Goal: Task Accomplishment & Management: Use online tool/utility

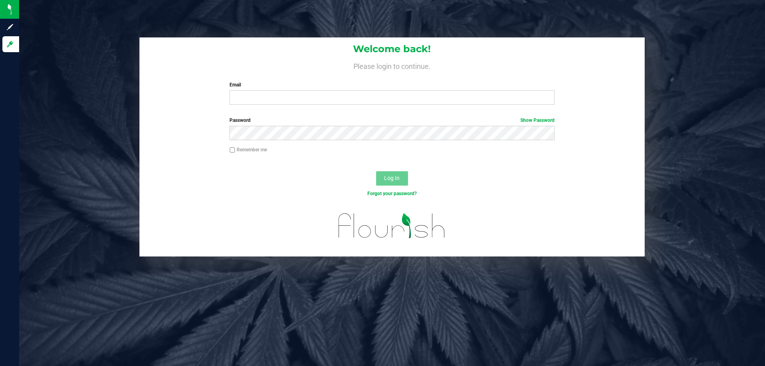
click at [238, 90] on div "Email Required Please format your email correctly." at bounding box center [392, 93] width 337 height 24
click at [244, 96] on input "Email" at bounding box center [391, 97] width 325 height 14
type input "anabil@liveparallel.com"
click at [376, 171] on button "Log In" at bounding box center [392, 178] width 32 height 14
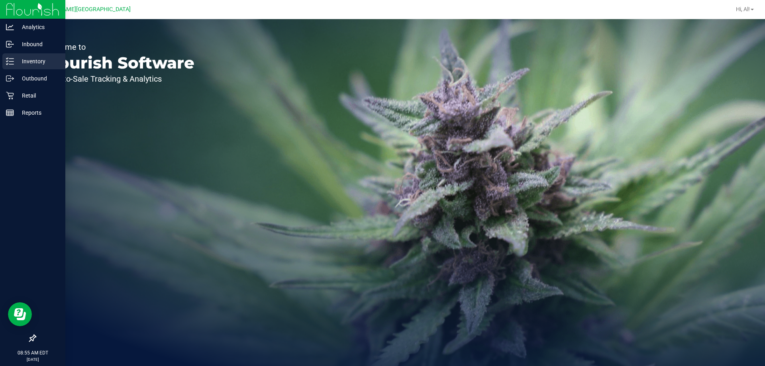
click at [20, 67] on div "Inventory" at bounding box center [33, 61] width 63 height 16
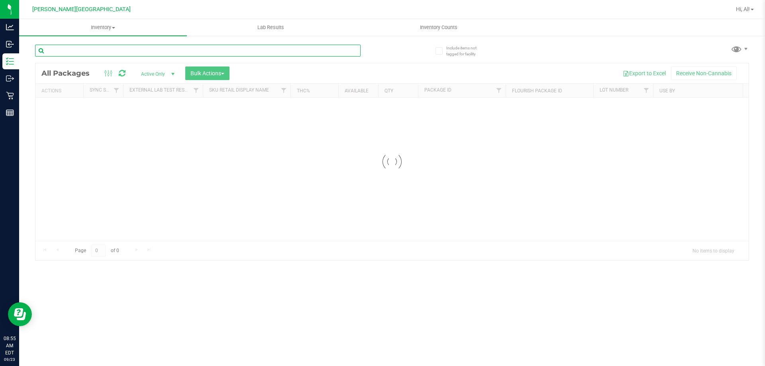
click at [127, 53] on input "text" at bounding box center [197, 51] width 325 height 12
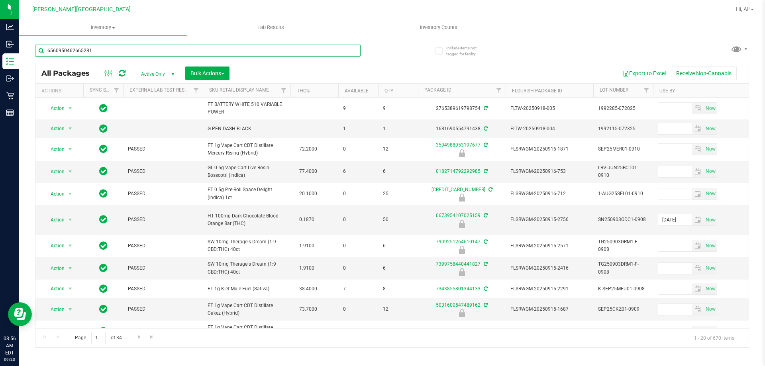
type input "6560950462665281"
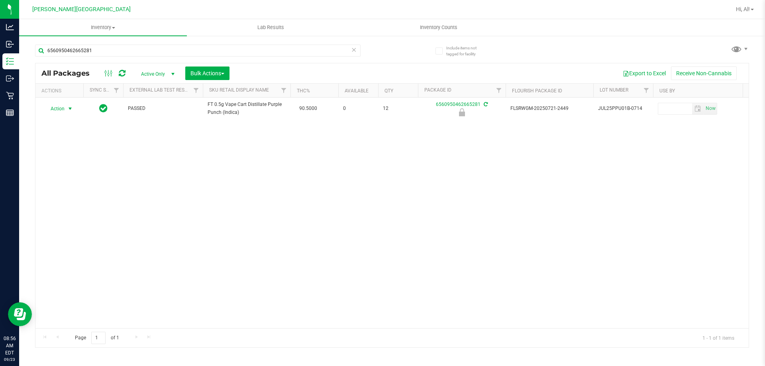
click at [64, 109] on span "Action" at bounding box center [54, 108] width 22 height 11
click at [69, 197] on li "Unlock package" at bounding box center [69, 203] width 51 height 12
click at [354, 51] on icon at bounding box center [354, 50] width 6 height 10
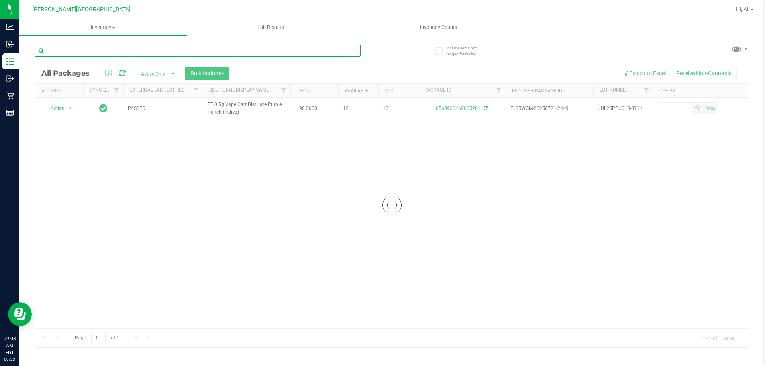
click at [334, 53] on input "text" at bounding box center [197, 51] width 325 height 12
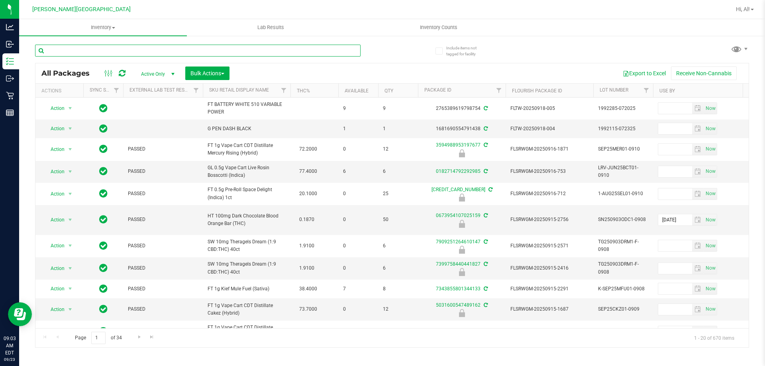
click at [342, 45] on input "text" at bounding box center [197, 51] width 325 height 12
type input "4776061005614241"
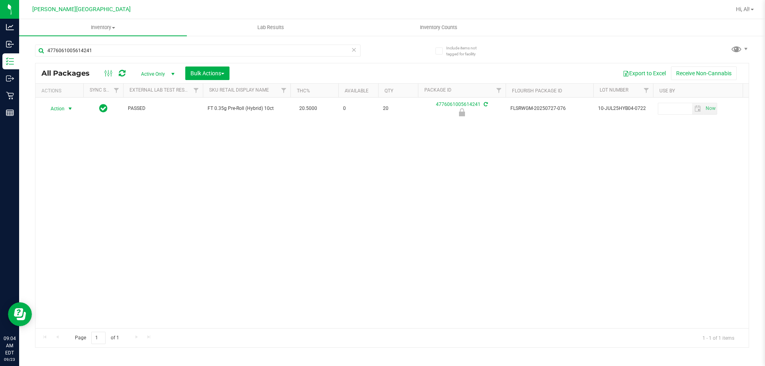
click at [69, 108] on span "select" at bounding box center [70, 109] width 6 height 6
click at [63, 197] on li "Unlock package" at bounding box center [69, 203] width 51 height 12
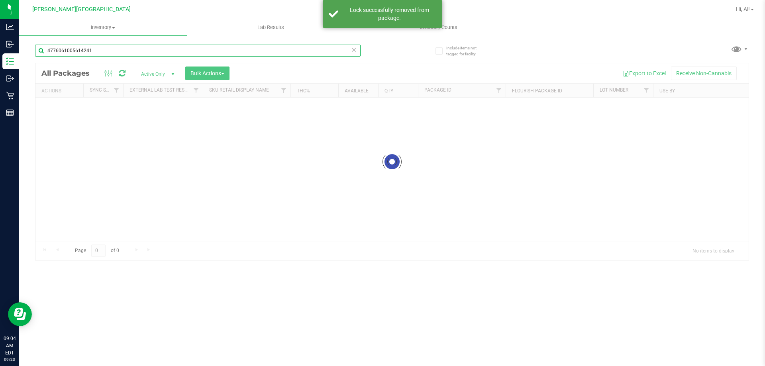
click at [185, 50] on input "4776061005614241" at bounding box center [197, 51] width 325 height 12
click at [184, 51] on input "4776061005614241" at bounding box center [197, 51] width 325 height 12
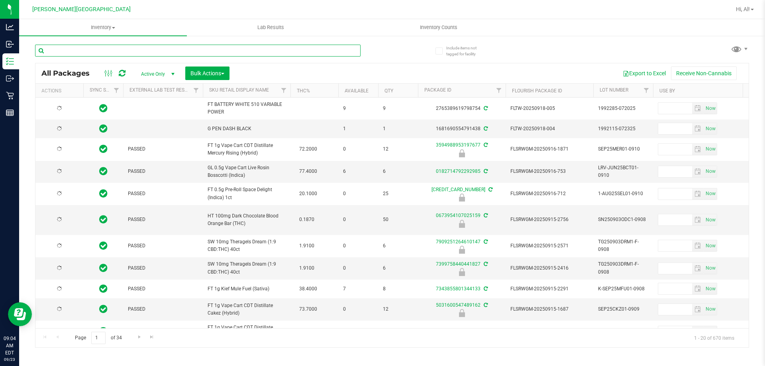
type input "[DATE]"
type input "8073368962775755"
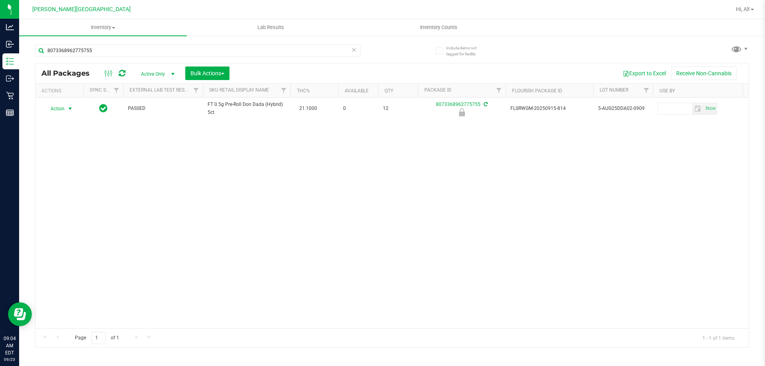
click at [68, 113] on span "select" at bounding box center [70, 108] width 10 height 11
click at [67, 197] on li "Unlock package" at bounding box center [69, 203] width 51 height 12
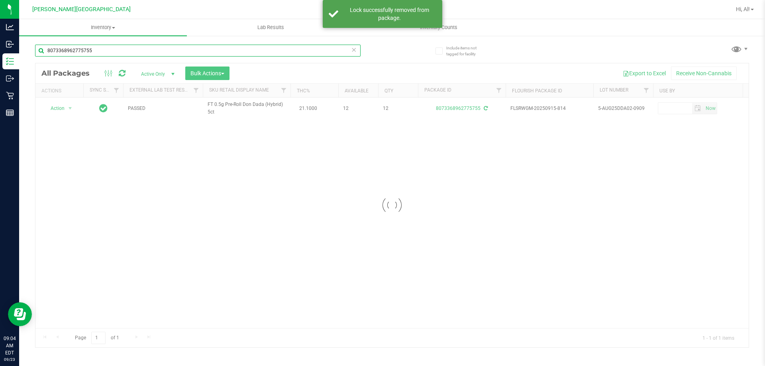
click at [144, 53] on input "8073368962775755" at bounding box center [197, 51] width 325 height 12
drag, startPoint x: 144, startPoint y: 53, endPoint x: 139, endPoint y: 53, distance: 4.8
click at [142, 53] on input "8073368962775755" at bounding box center [197, 51] width 325 height 12
type input "0491327229673145"
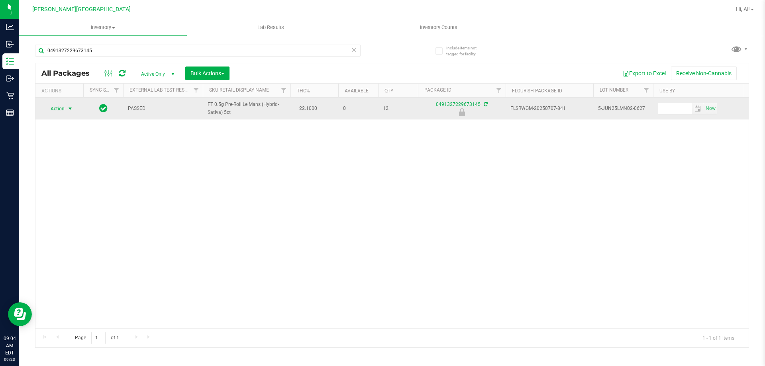
click at [62, 106] on span "Action" at bounding box center [54, 108] width 22 height 11
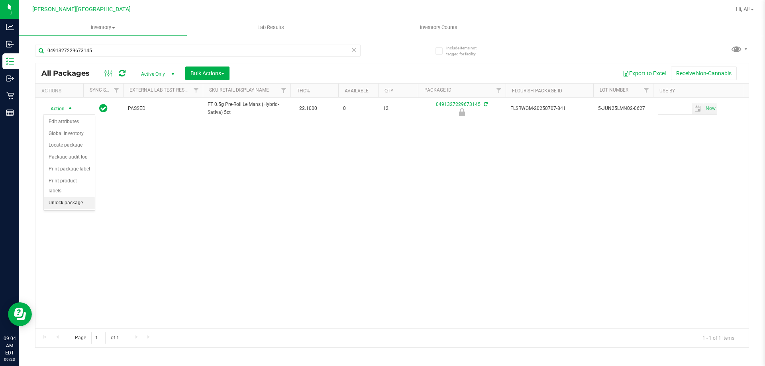
click at [71, 197] on li "Unlock package" at bounding box center [69, 203] width 51 height 12
click at [353, 51] on icon at bounding box center [354, 50] width 6 height 10
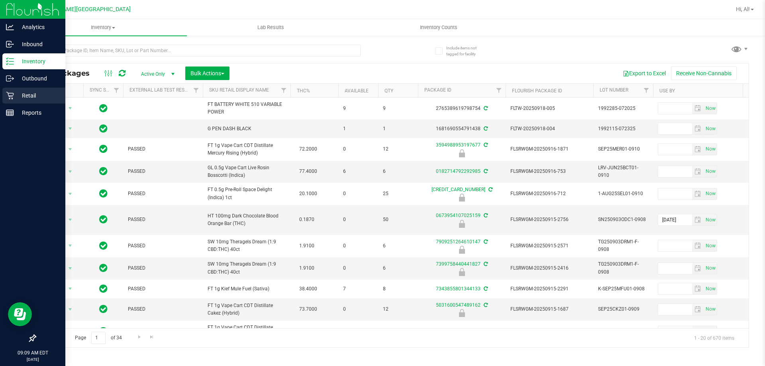
click at [15, 94] on p "Retail" at bounding box center [38, 96] width 48 height 10
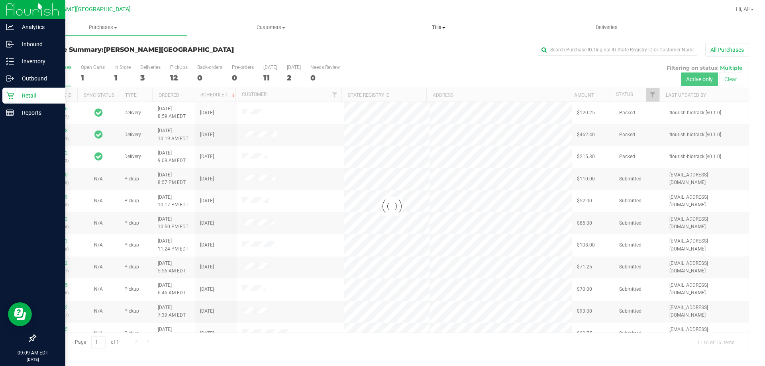
click at [432, 31] on span "Tills" at bounding box center [438, 27] width 167 height 7
click at [412, 46] on li "Manage tills" at bounding box center [439, 48] width 168 height 10
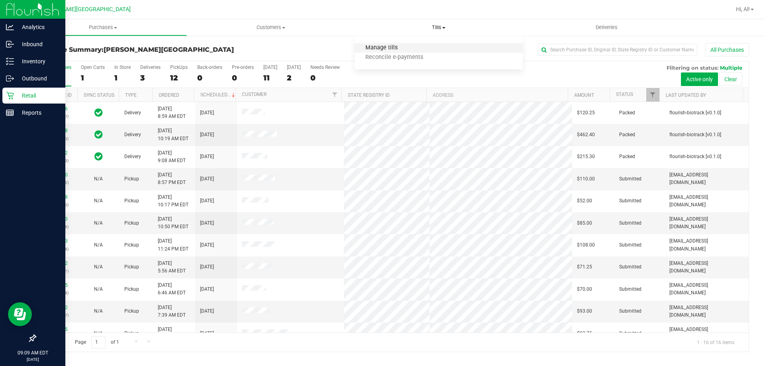
click at [378, 47] on span "Manage tills" at bounding box center [382, 48] width 54 height 7
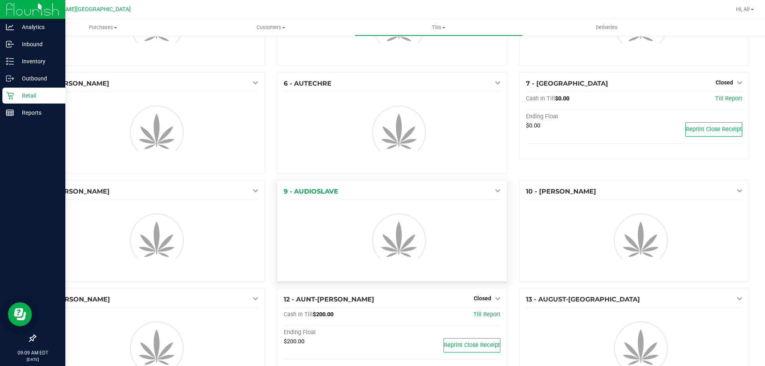
scroll to position [80, 0]
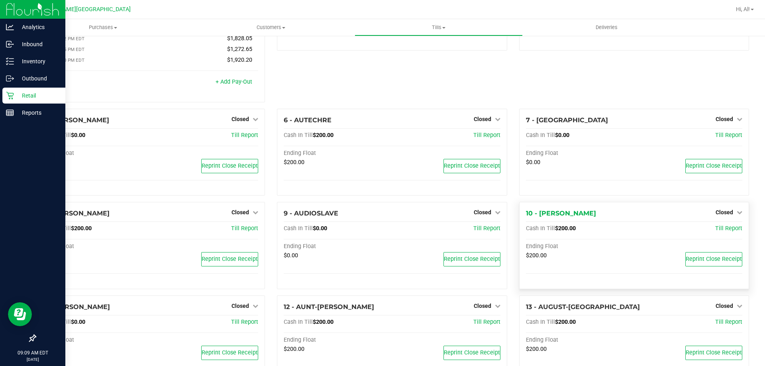
click at [733, 210] on div "Closed" at bounding box center [729, 213] width 27 height 10
click at [723, 216] on span "Closed" at bounding box center [725, 212] width 18 height 6
click at [717, 232] on link "Open Till" at bounding box center [724, 229] width 21 height 6
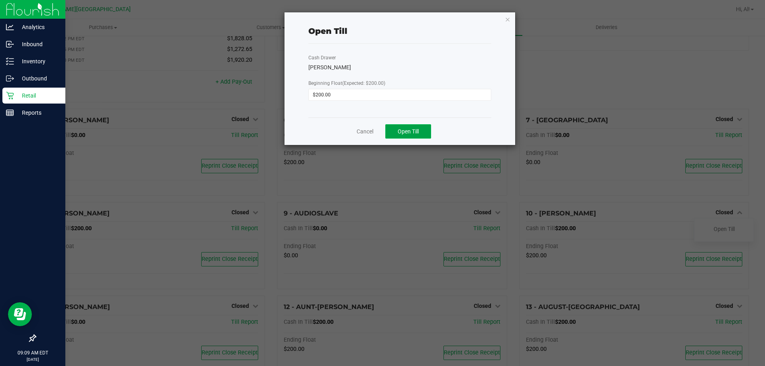
click at [421, 130] on button "Open Till" at bounding box center [408, 131] width 46 height 14
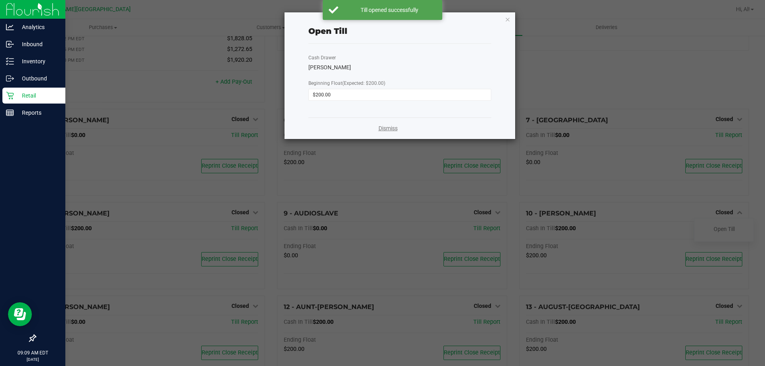
click at [382, 128] on link "Dismiss" at bounding box center [387, 128] width 19 height 8
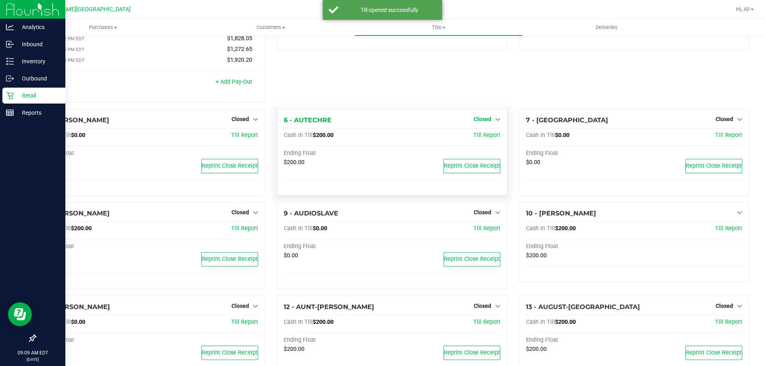
click at [475, 120] on span "Closed" at bounding box center [483, 119] width 18 height 6
click at [475, 136] on link "Open Till" at bounding box center [482, 135] width 21 height 6
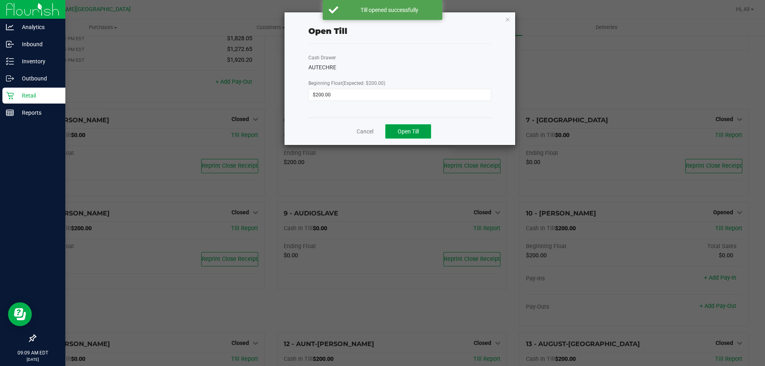
click at [399, 136] on button "Open Till" at bounding box center [408, 131] width 46 height 14
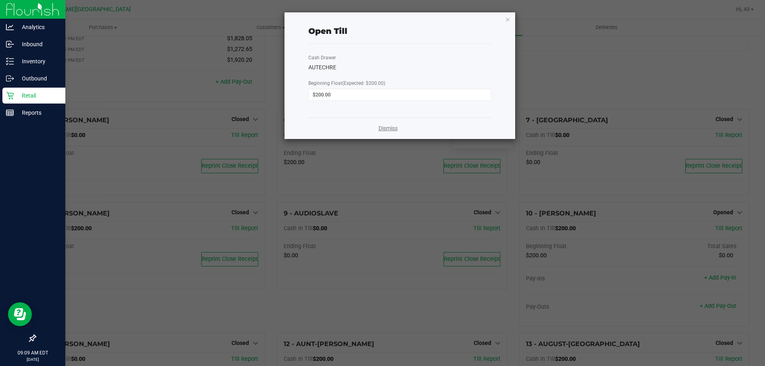
click at [384, 130] on link "Dismiss" at bounding box center [387, 128] width 19 height 8
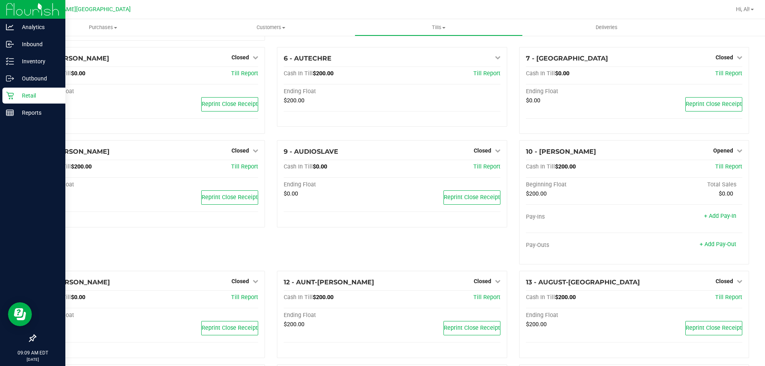
scroll to position [239, 0]
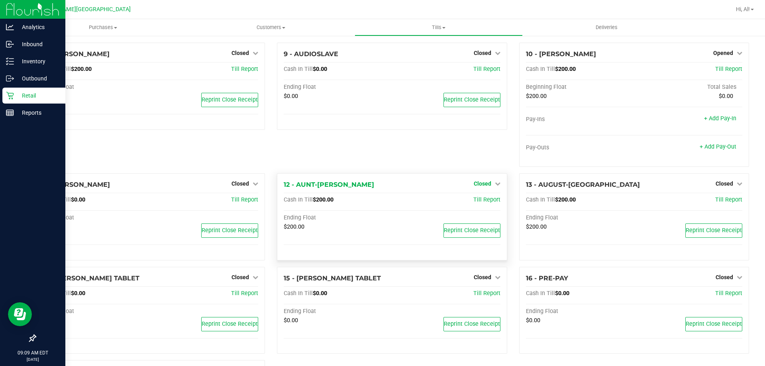
click at [482, 184] on span "Closed" at bounding box center [483, 183] width 18 height 6
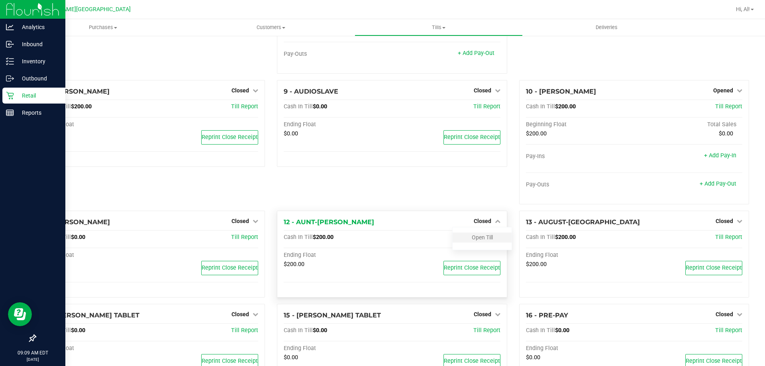
click at [480, 198] on div "9 - AUDIOSLAVE Closed Open Till Cash In Till $0.00 Till Report Ending Float $0.…" at bounding box center [392, 145] width 242 height 131
click at [481, 238] on link "Open Till" at bounding box center [482, 237] width 21 height 6
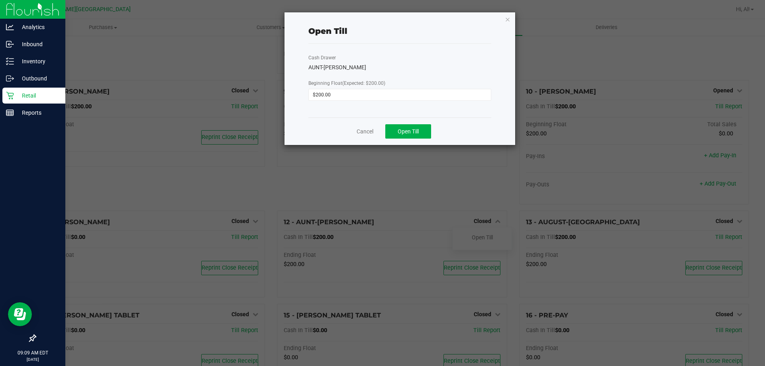
click at [403, 140] on div "Cancel Open Till" at bounding box center [399, 131] width 183 height 27
click at [403, 137] on button "Open Till" at bounding box center [408, 131] width 46 height 14
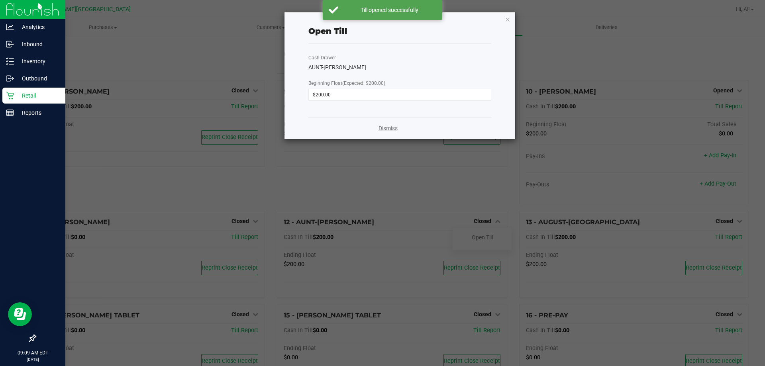
click at [383, 128] on link "Dismiss" at bounding box center [387, 128] width 19 height 8
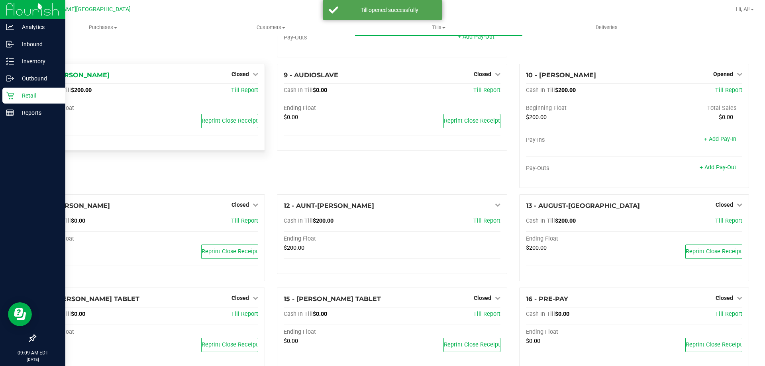
scroll to position [175, 0]
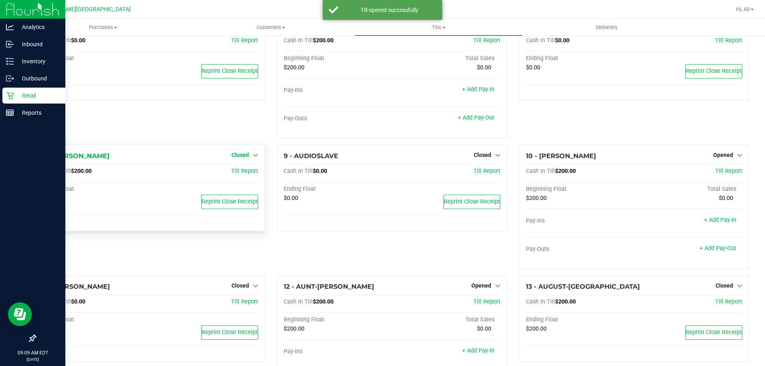
click at [234, 157] on span "Closed" at bounding box center [240, 155] width 18 height 6
click at [238, 173] on link "Open Till" at bounding box center [239, 171] width 21 height 6
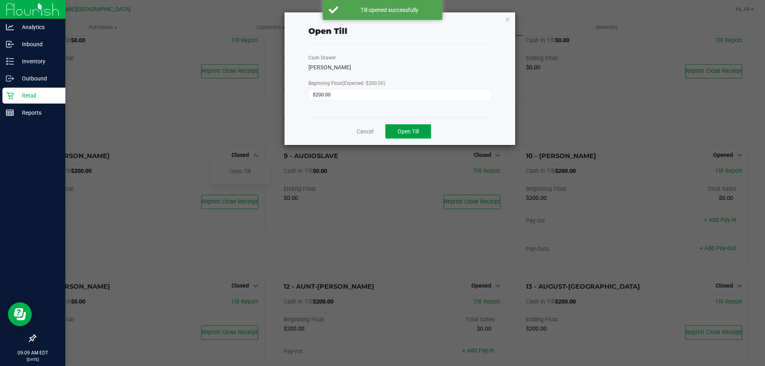
click at [406, 131] on span "Open Till" at bounding box center [408, 131] width 21 height 6
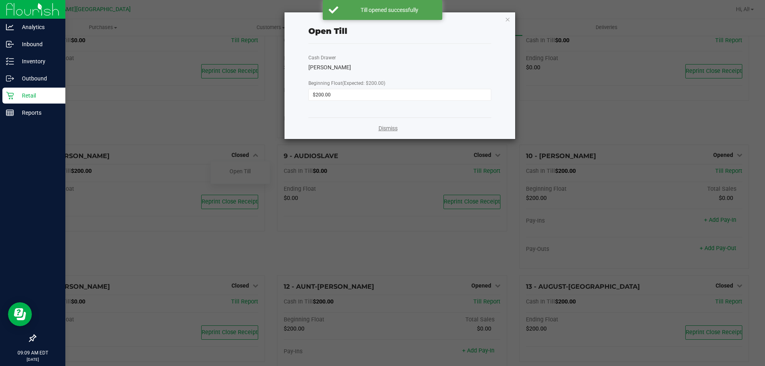
click at [385, 130] on link "Dismiss" at bounding box center [387, 128] width 19 height 8
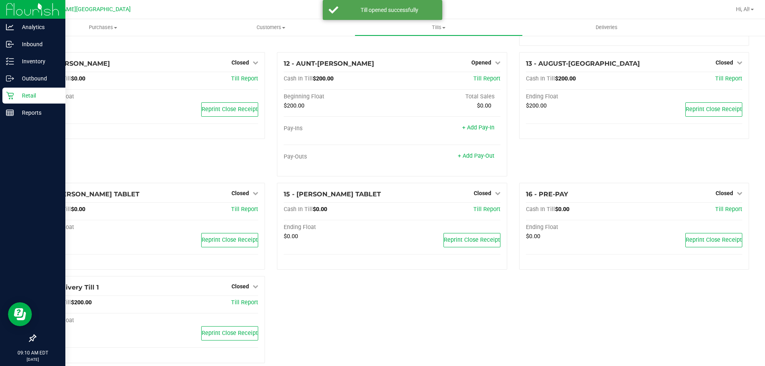
scroll to position [411, 0]
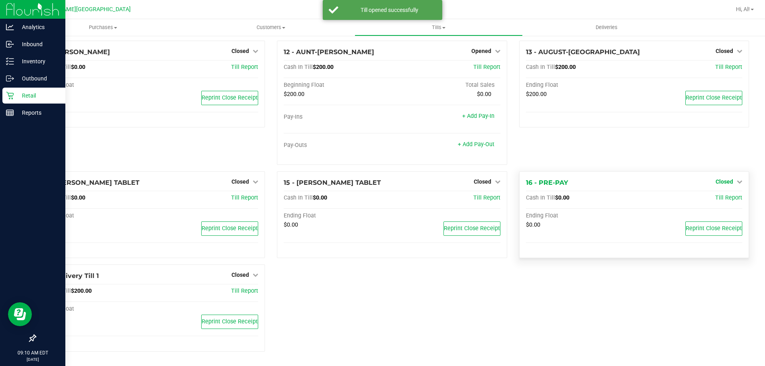
click at [720, 181] on span "Closed" at bounding box center [725, 181] width 18 height 6
click at [715, 196] on link "Open Till" at bounding box center [724, 198] width 21 height 6
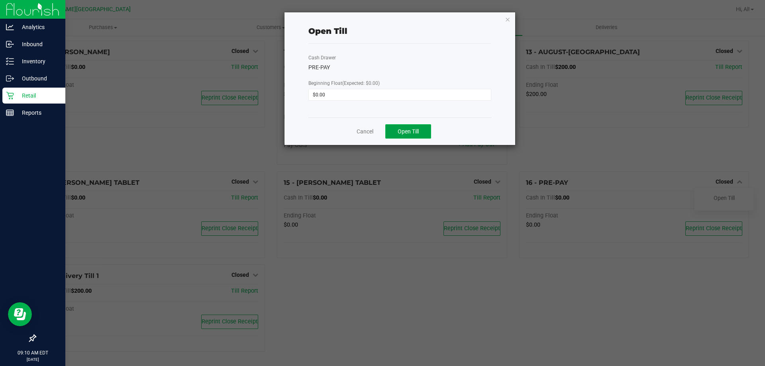
click at [398, 135] on span "Open Till" at bounding box center [408, 131] width 21 height 6
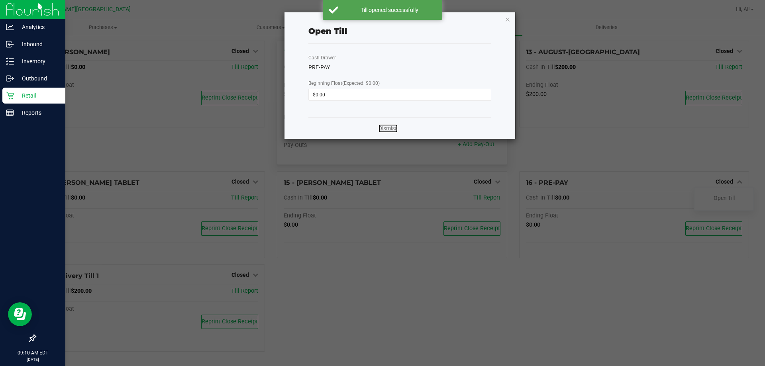
click at [396, 130] on link "Dismiss" at bounding box center [387, 128] width 19 height 8
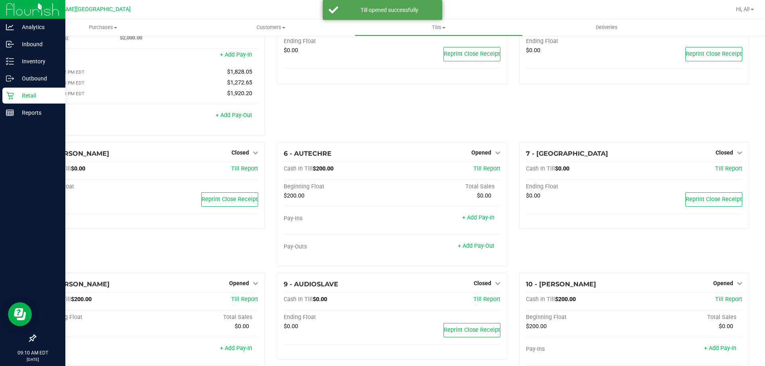
scroll to position [0, 0]
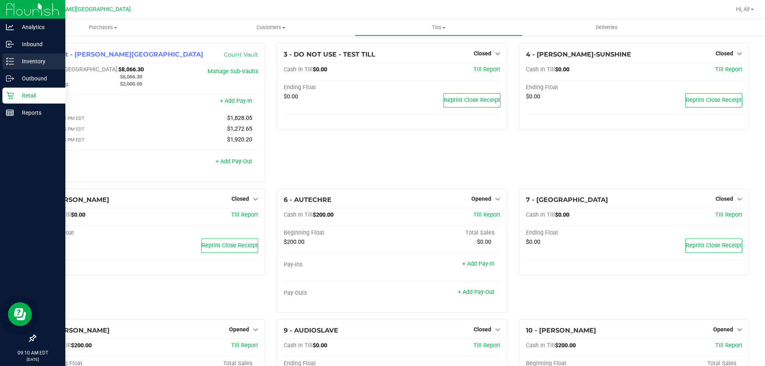
click at [14, 66] on div "Inventory" at bounding box center [33, 61] width 63 height 16
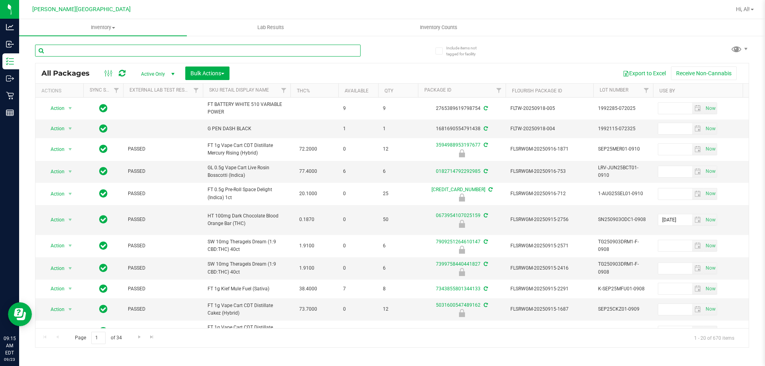
click at [237, 54] on input "text" at bounding box center [197, 51] width 325 height 12
type input "6687329933372675"
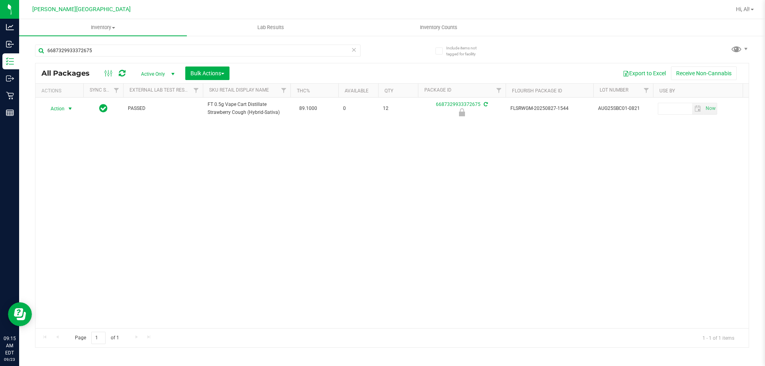
click at [67, 108] on span "select" at bounding box center [70, 109] width 6 height 6
click at [81, 197] on li "Unlock package" at bounding box center [69, 203] width 51 height 12
click at [353, 50] on icon at bounding box center [354, 50] width 6 height 10
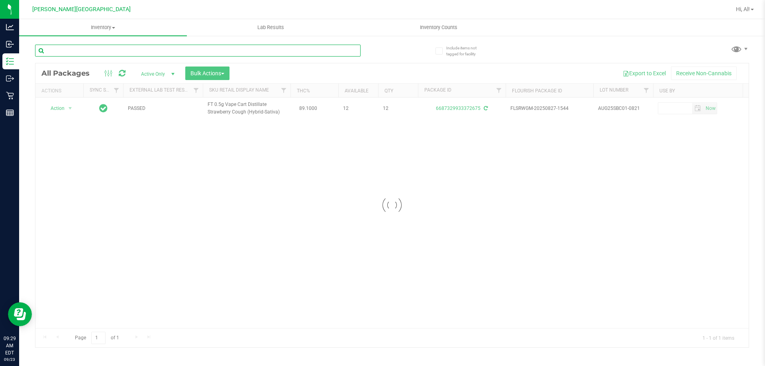
click at [336, 50] on input "text" at bounding box center [197, 51] width 325 height 12
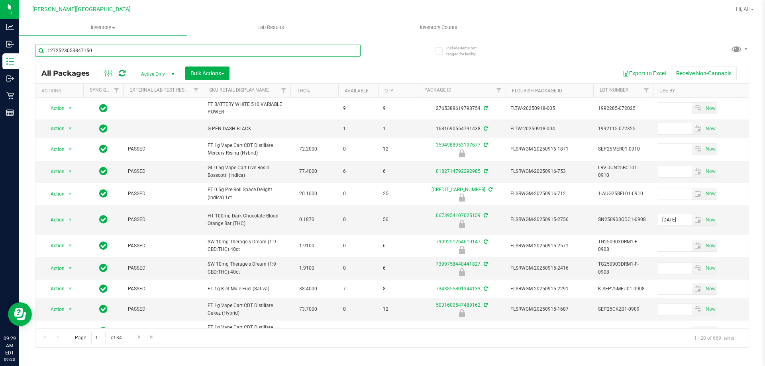
type input "1272523053847150"
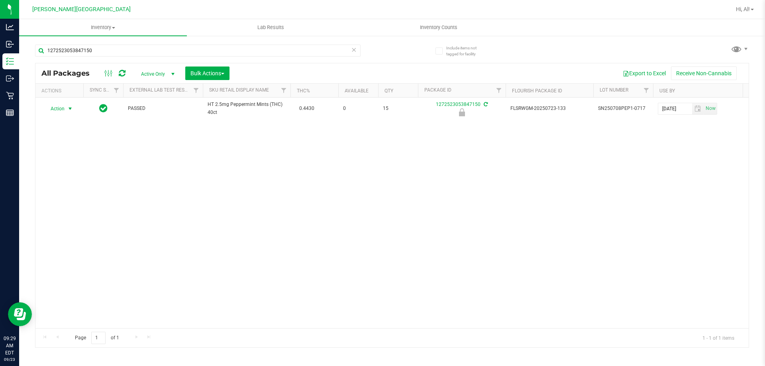
click at [67, 111] on span "select" at bounding box center [70, 109] width 6 height 6
click at [67, 197] on li "Unlock package" at bounding box center [69, 203] width 51 height 12
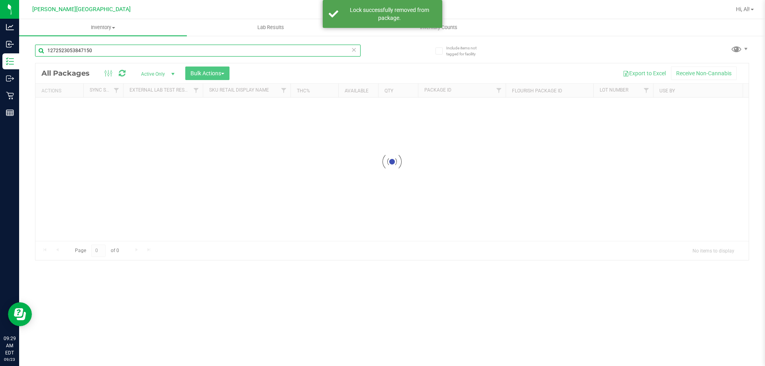
click at [171, 49] on input "1272523053847150" at bounding box center [197, 51] width 325 height 12
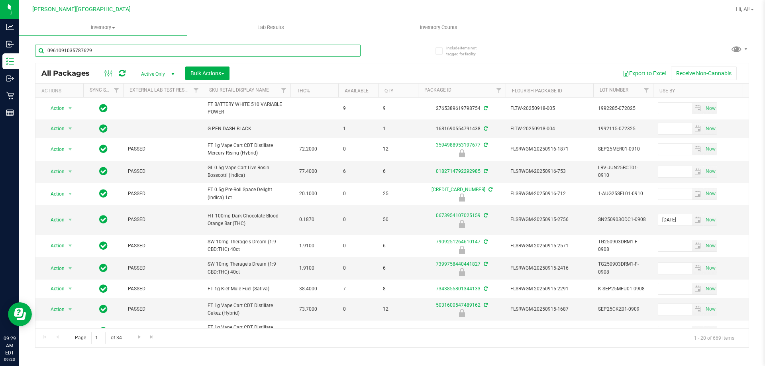
type input "0961091035787629"
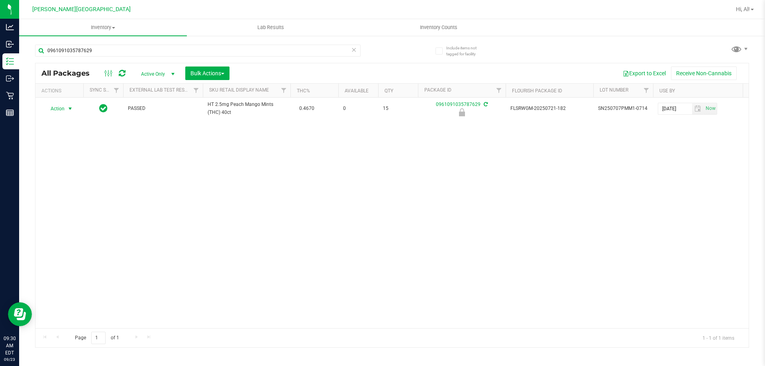
click at [66, 105] on span "select" at bounding box center [70, 108] width 10 height 11
click at [64, 197] on li "Unlock package" at bounding box center [69, 203] width 51 height 12
click at [238, 45] on input "0961091035787629" at bounding box center [197, 51] width 325 height 12
click at [237, 45] on input "0961091035787629" at bounding box center [197, 51] width 325 height 12
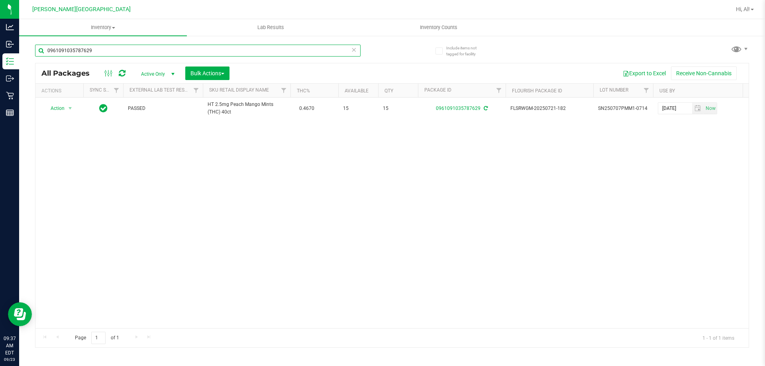
click at [237, 45] on input "0961091035787629" at bounding box center [197, 51] width 325 height 12
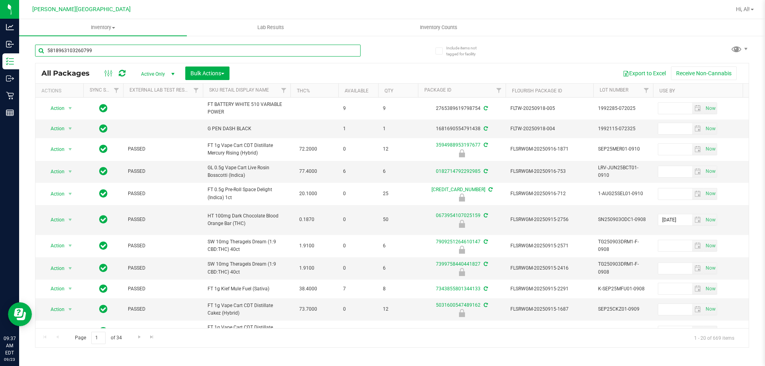
type input "5818963103260799"
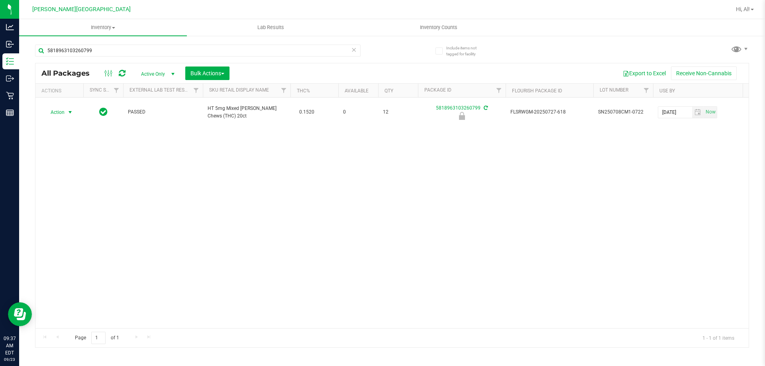
click at [67, 110] on span "select" at bounding box center [70, 112] width 6 height 6
click at [61, 197] on li "Unlock package" at bounding box center [69, 203] width 51 height 12
